Goal: Task Accomplishment & Management: Complete application form

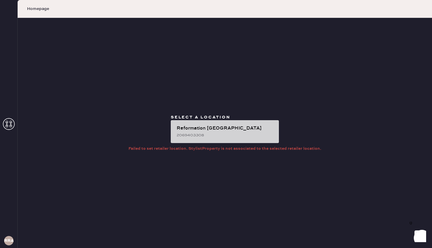
click at [221, 131] on div "Reformation [GEOGRAPHIC_DATA]" at bounding box center [226, 128] width 98 height 7
click at [223, 124] on div "Reformation [PERSON_NAME] 2069403308" at bounding box center [225, 131] width 108 height 23
click at [201, 132] on div "2069403308" at bounding box center [226, 135] width 98 height 6
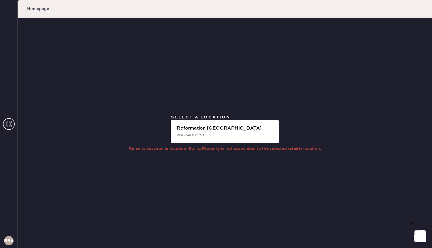
click at [12, 122] on icon at bounding box center [9, 124] width 12 height 12
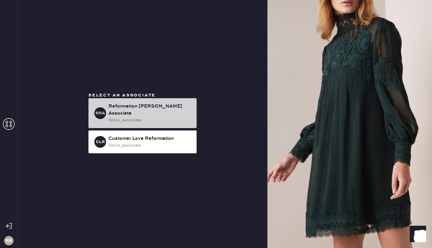
click at [116, 117] on div "store_associate" at bounding box center [149, 120] width 83 height 6
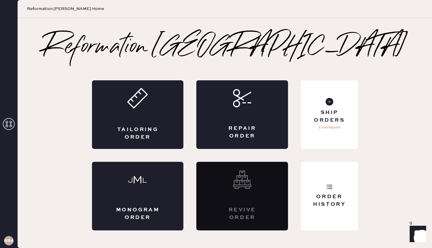
click at [116, 116] on div "Tailoring Order" at bounding box center [138, 114] width 92 height 69
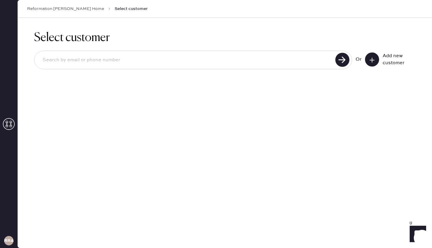
click at [127, 60] on input at bounding box center [185, 60] width 295 height 14
click at [143, 64] on input at bounding box center [185, 60] width 295 height 14
type input "vaver43@gmail.com"
click at [341, 60] on use at bounding box center [342, 60] width 14 height 14
click at [365, 61] on button at bounding box center [372, 60] width 14 height 14
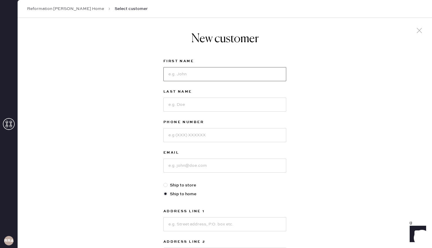
click at [203, 77] on input at bounding box center [224, 74] width 123 height 14
type input "Maddy"
click at [196, 105] on input at bounding box center [224, 105] width 123 height 14
type input "Vaver"
click at [199, 137] on input at bounding box center [224, 135] width 123 height 14
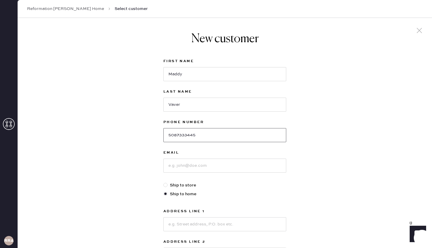
type input "5087333445"
click at [190, 162] on input at bounding box center [224, 166] width 123 height 14
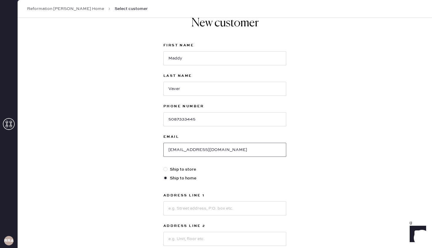
scroll to position [80, 0]
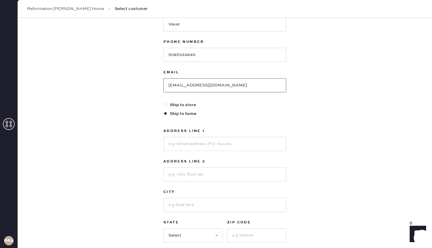
type input "vaver43@gmail.com"
click at [189, 103] on label "Ship to store" at bounding box center [224, 105] width 123 height 6
click at [164, 102] on input "Ship to store" at bounding box center [163, 102] width 0 height 0
radio input "true"
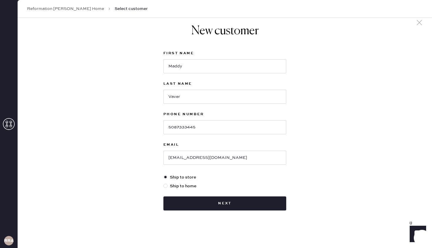
scroll to position [8, 0]
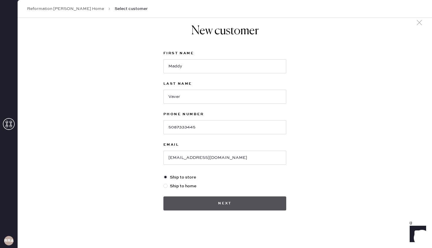
click at [216, 203] on button "Next" at bounding box center [224, 204] width 123 height 14
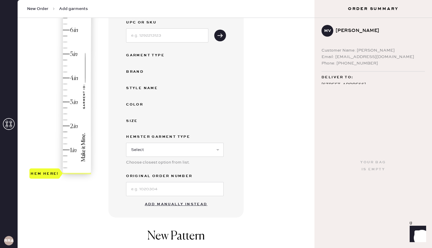
scroll to position [135, 0]
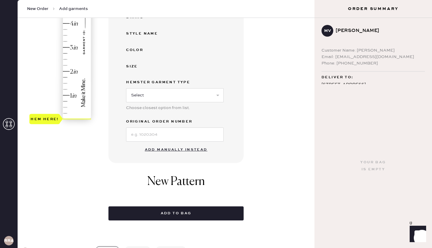
click at [164, 152] on button "Add manually instead" at bounding box center [176, 150] width 70 height 12
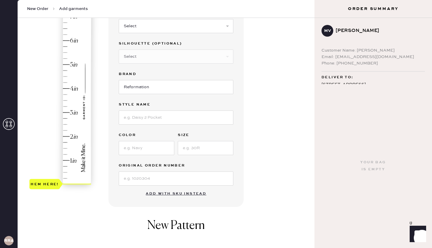
scroll to position [46, 0]
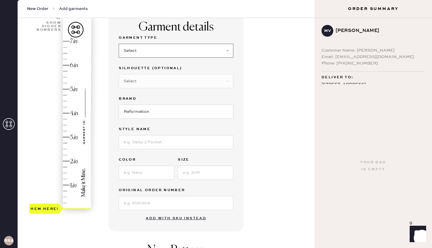
click at [168, 50] on select "Select Basic Skirt Jeans Leggings Pants Shorts Basic Sleeved Dress Basic Sleeve…" at bounding box center [176, 51] width 115 height 14
select select "4"
click at [119, 44] on select "Select Basic Skirt Jeans Leggings Pants Shorts Basic Sleeved Dress Basic Sleeve…" at bounding box center [176, 51] width 115 height 14
click at [149, 77] on select "Select Joggers Shorts Cropped Flare Boot Cut Straight Skinny Other" at bounding box center [176, 81] width 115 height 14
click at [119, 74] on select "Select Joggers Shorts Cropped Flare Boot Cut Straight Skinny Other" at bounding box center [176, 81] width 115 height 14
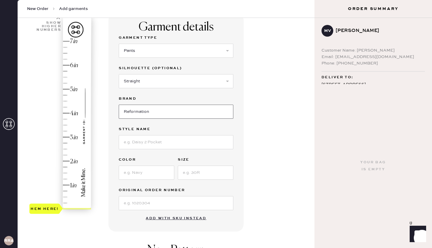
click at [141, 116] on input "Reformation" at bounding box center [176, 112] width 115 height 14
click at [152, 80] on select "Select Joggers Shorts Cropped Flare Boot Cut Straight Skinny Other" at bounding box center [176, 81] width 115 height 14
click at [119, 74] on select "Select Joggers Shorts Cropped Flare Boot Cut Straight Skinny Other" at bounding box center [176, 81] width 115 height 14
click at [144, 85] on select "Select Joggers Shorts Cropped Flare Boot Cut Straight Skinny Other" at bounding box center [176, 81] width 115 height 14
select select "16"
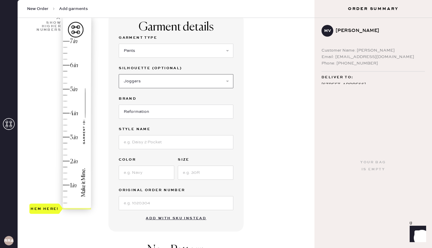
click at [119, 74] on select "Select Joggers Shorts Cropped Flare Boot Cut Straight Skinny Other" at bounding box center [176, 81] width 115 height 14
click at [132, 144] on input at bounding box center [176, 142] width 115 height 14
type input "julien"
click at [134, 169] on input at bounding box center [147, 173] width 56 height 14
type input "forest"
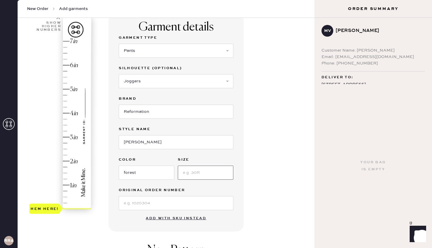
click at [199, 177] on input at bounding box center [206, 173] width 56 height 14
type input "xs"
click at [150, 208] on input at bounding box center [176, 203] width 115 height 14
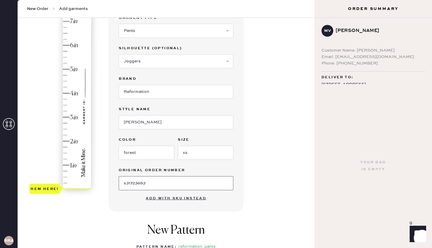
scroll to position [85, 0]
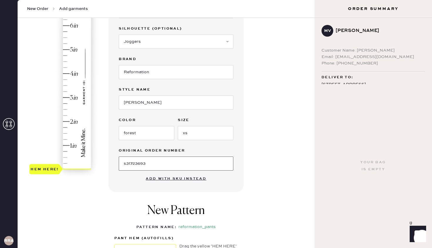
type input "s31723693"
type input "2.75"
click at [65, 102] on div "Hem here!" at bounding box center [60, 85] width 63 height 173
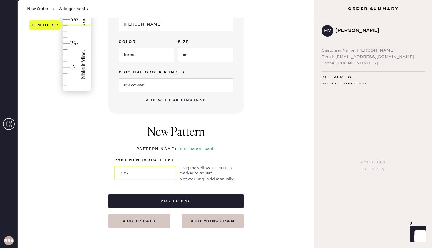
scroll to position [167, 0]
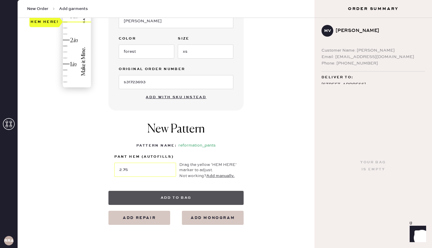
click at [180, 200] on button "Add to bag" at bounding box center [175, 198] width 135 height 14
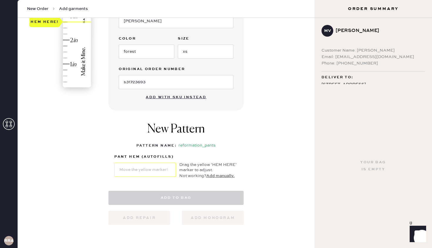
select select "4"
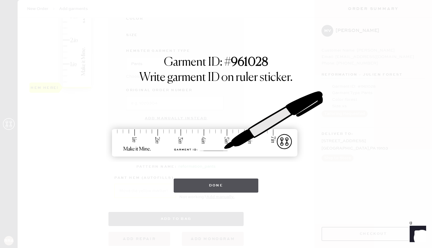
click at [219, 184] on button "Done" at bounding box center [216, 186] width 85 height 14
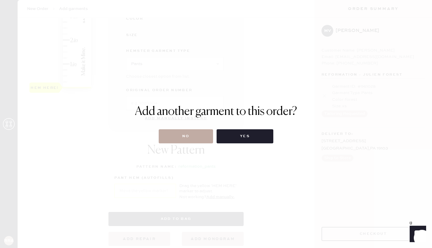
click at [192, 141] on button "No" at bounding box center [186, 137] width 54 height 14
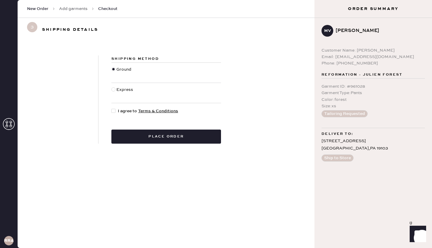
click at [133, 110] on span "I agree to Terms & Conditions" at bounding box center [148, 111] width 60 height 6
click at [112, 108] on input "I agree to Terms & Conditions" at bounding box center [111, 108] width 0 height 0
checkbox input "true"
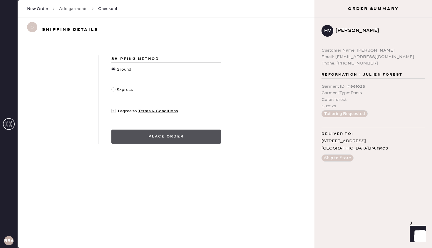
click at [136, 135] on button "Place order" at bounding box center [166, 137] width 110 height 14
